Goal: Information Seeking & Learning: Find contact information

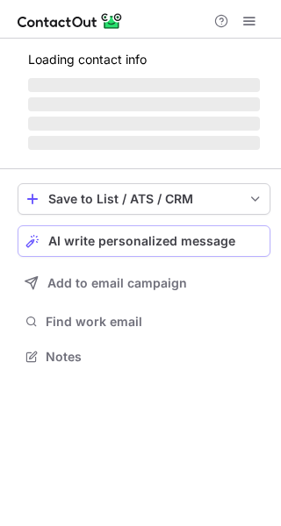
scroll to position [9, 9]
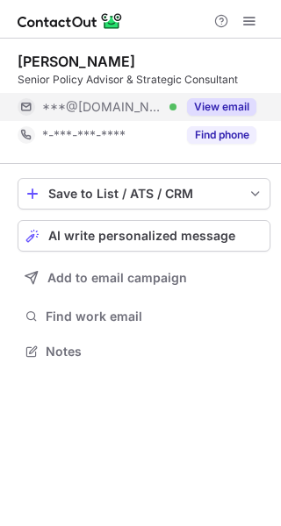
click at [215, 101] on button "View email" at bounding box center [221, 107] width 69 height 18
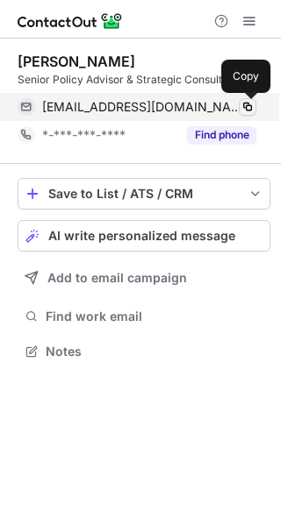
click at [246, 108] on span at bounding box center [247, 107] width 14 height 14
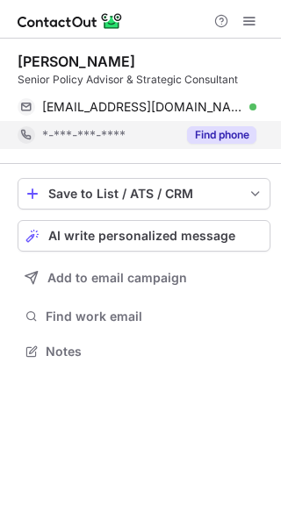
click at [225, 139] on button "Find phone" at bounding box center [221, 135] width 69 height 18
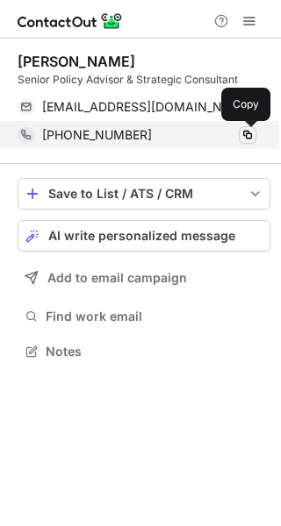
click at [251, 139] on span at bounding box center [247, 135] width 14 height 14
